Goal: Communication & Community: Share content

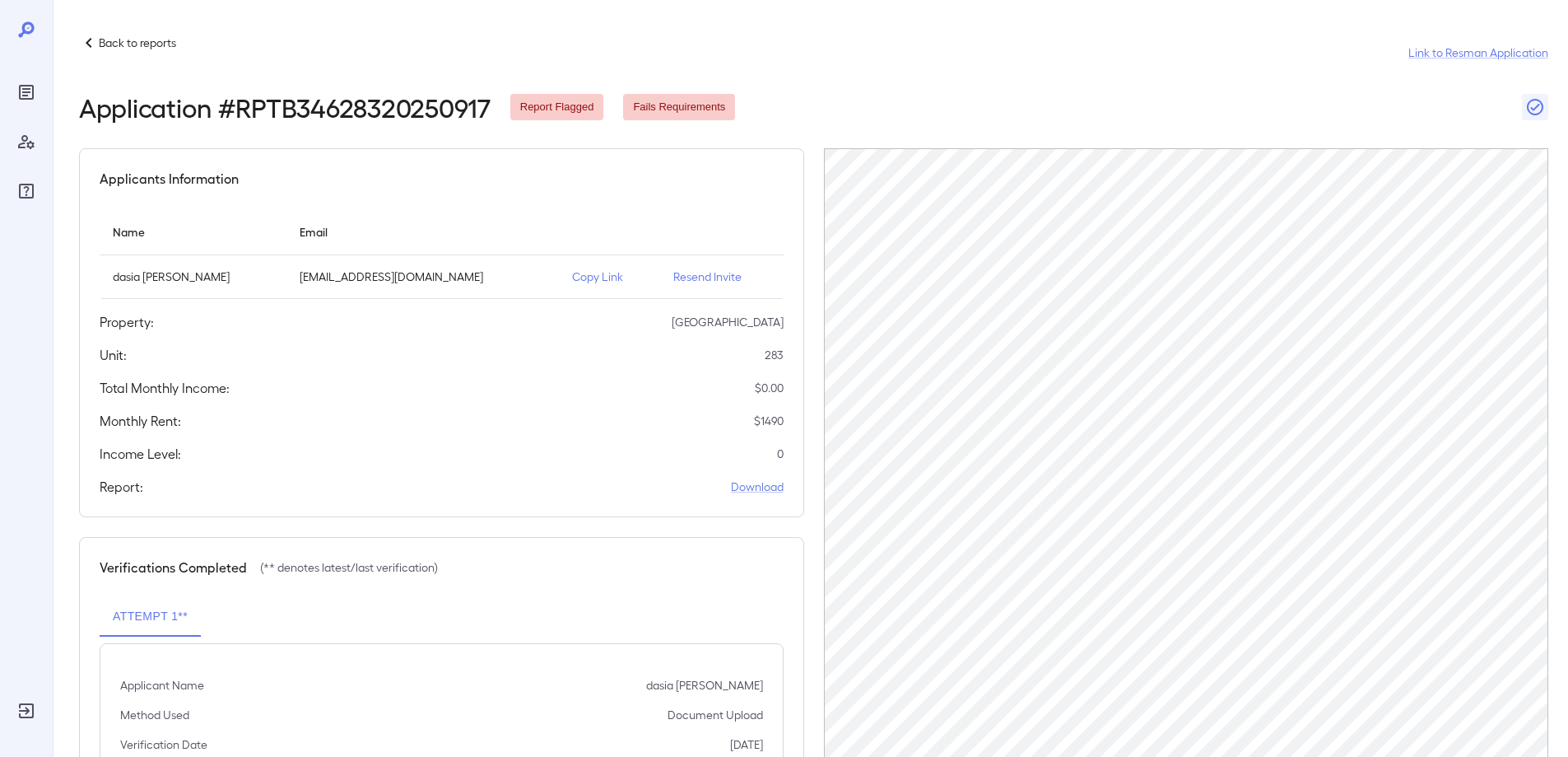
click at [127, 45] on p "Back to reports" at bounding box center [136, 42] width 77 height 17
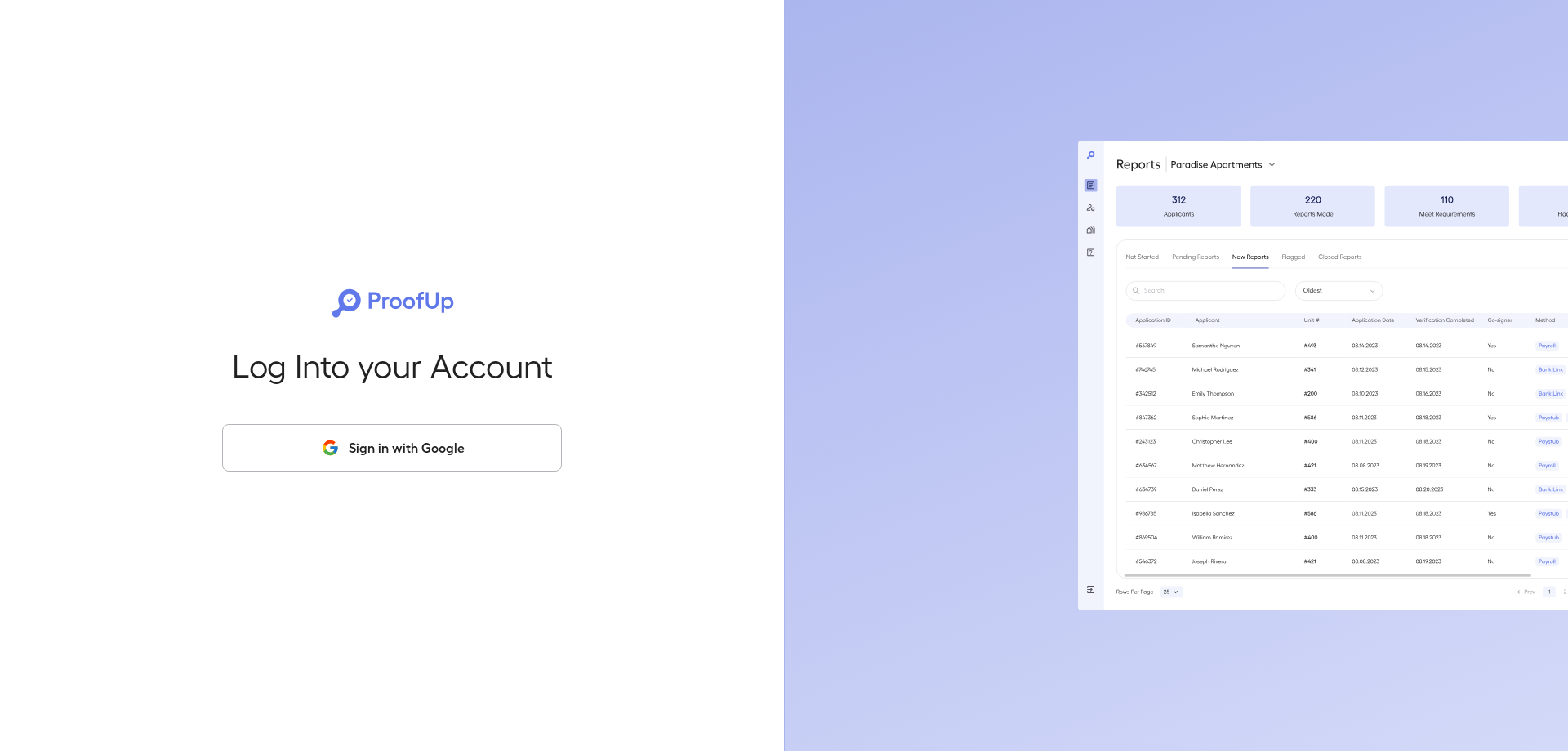
click at [413, 459] on button "Sign in with Google" at bounding box center [392, 448] width 340 height 47
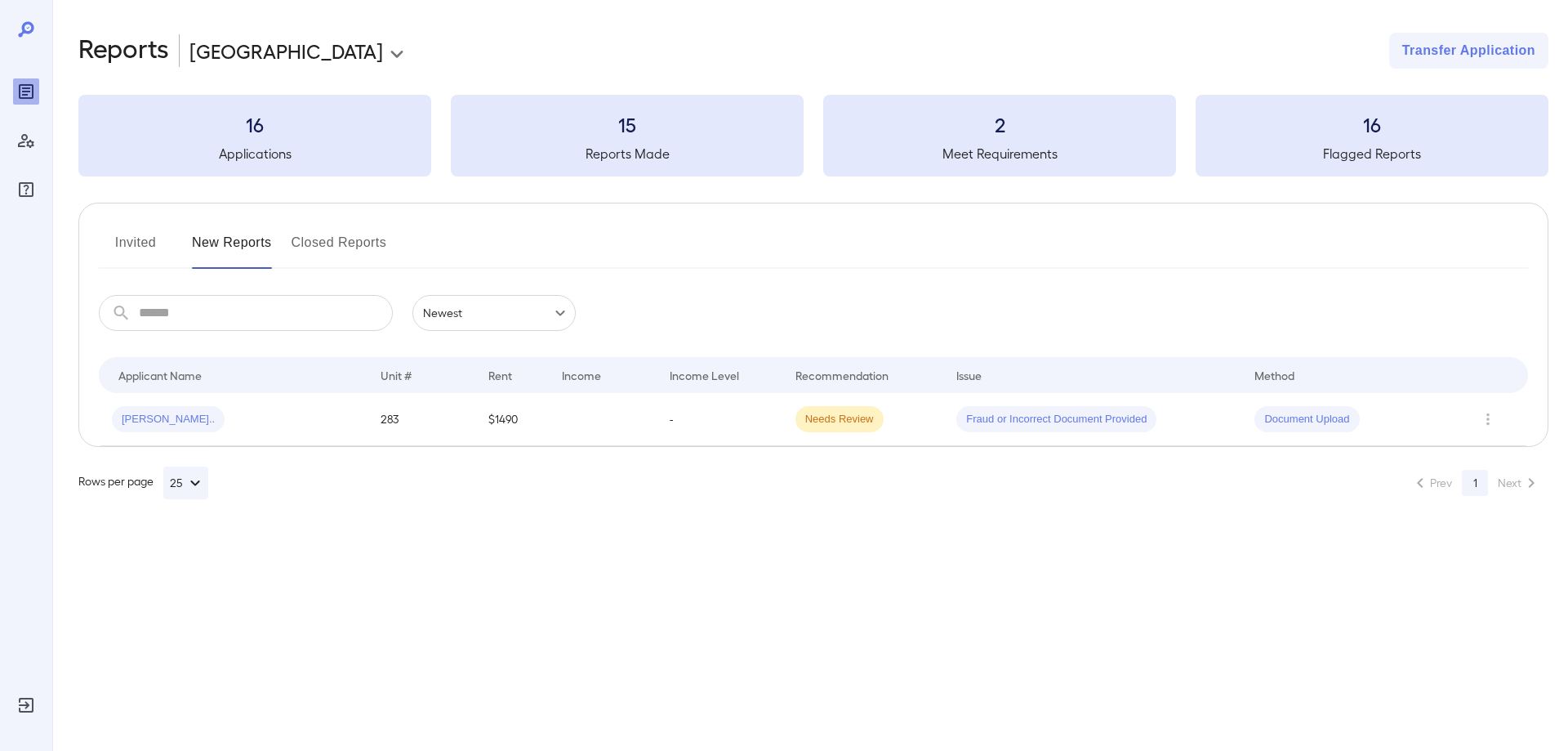
click at [144, 246] on button "Invited" at bounding box center [135, 248] width 73 height 40
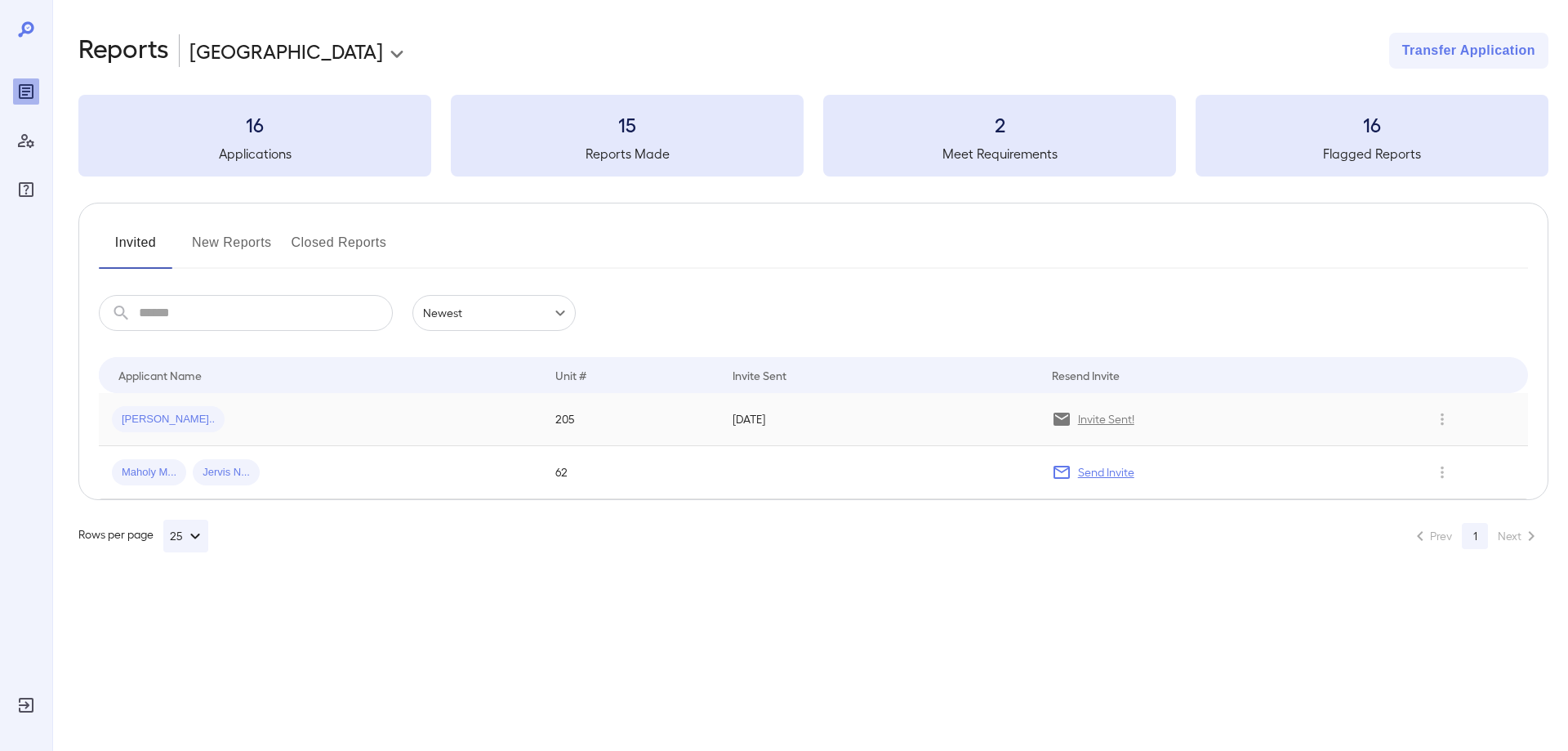
click at [317, 420] on div "[PERSON_NAME].." at bounding box center [321, 419] width 418 height 26
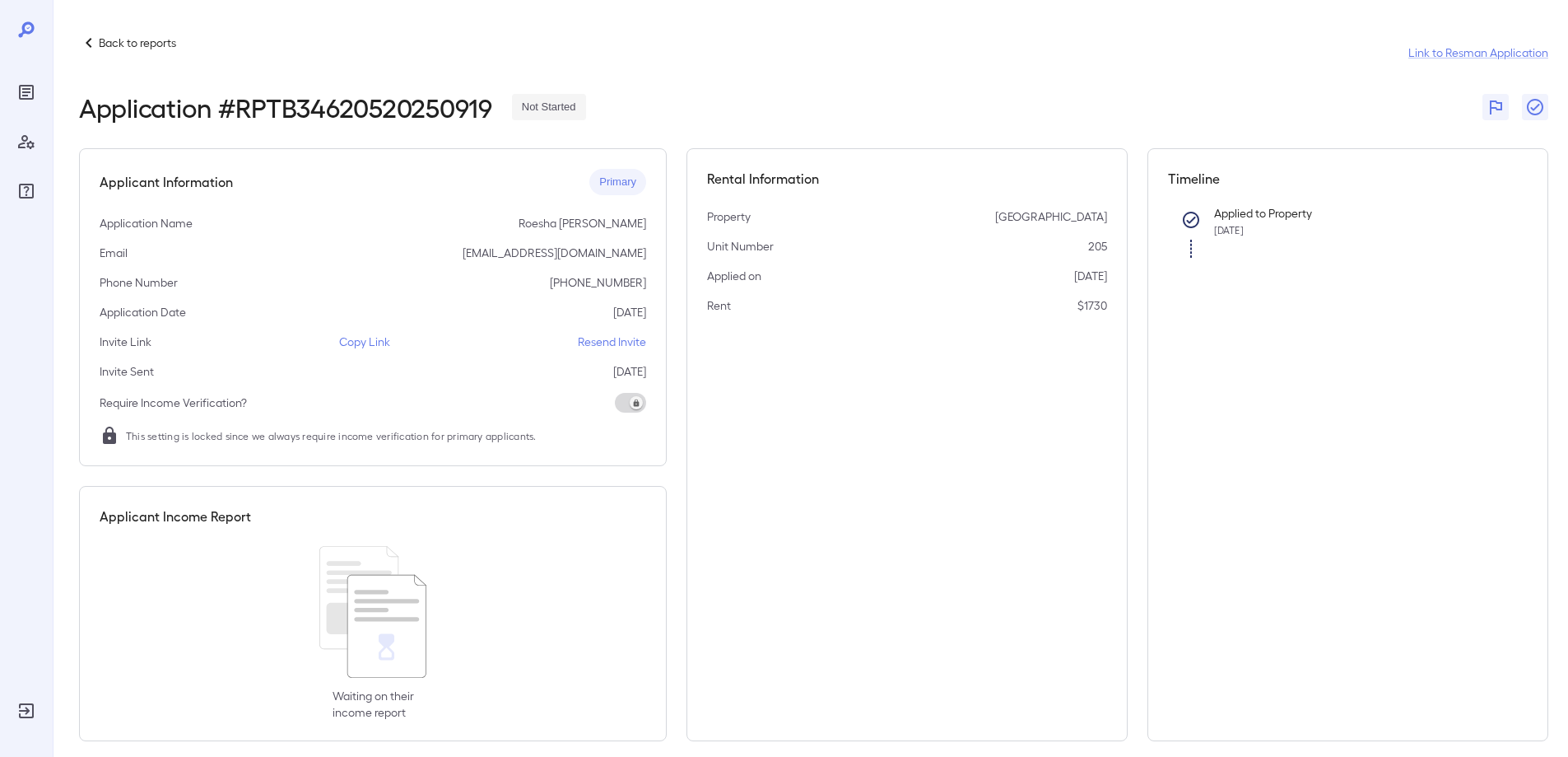
click at [363, 343] on p "Copy Link" at bounding box center [364, 341] width 51 height 17
